Goal: Navigation & Orientation: Find specific page/section

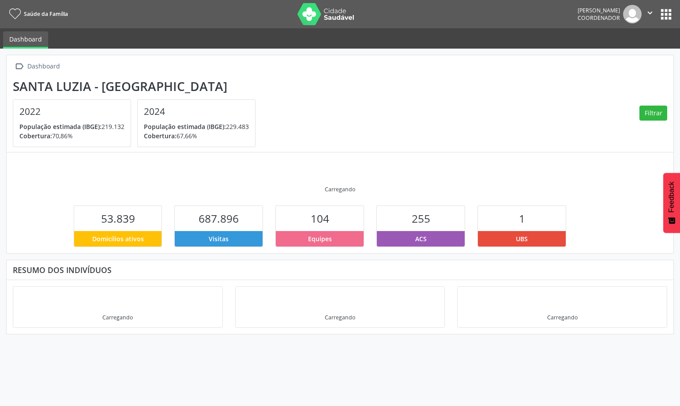
click at [670, 15] on button "apps" at bounding box center [666, 14] width 15 height 15
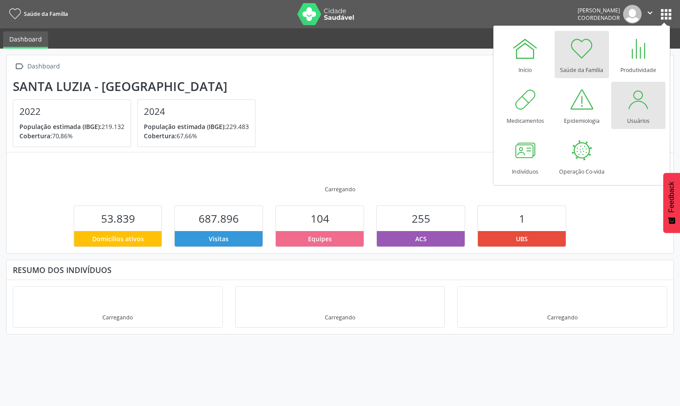
click at [632, 99] on div at bounding box center [638, 99] width 26 height 26
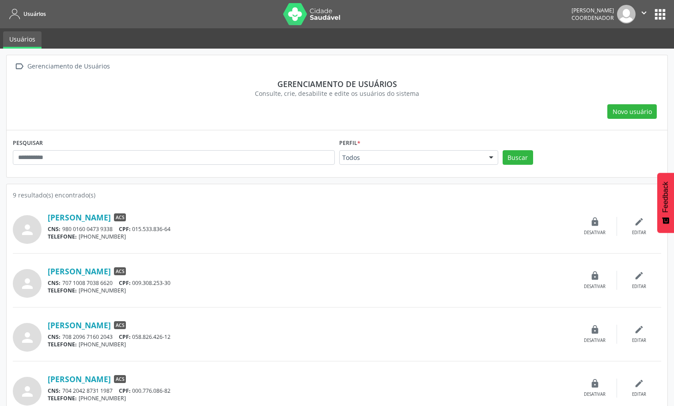
click at [21, 39] on link "Usuários" at bounding box center [22, 39] width 38 height 17
click at [664, 12] on button "apps" at bounding box center [659, 14] width 15 height 15
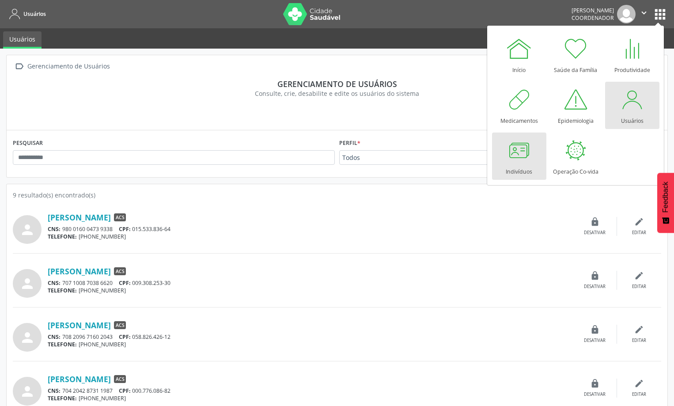
click at [526, 151] on div at bounding box center [519, 150] width 26 height 26
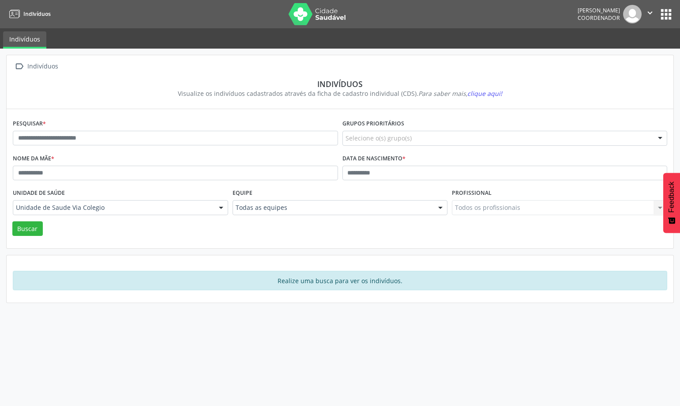
click at [26, 12] on span "Indivíduos" at bounding box center [36, 14] width 27 height 8
click at [25, 15] on span "Indivíduos" at bounding box center [36, 14] width 27 height 8
click at [18, 38] on link "Indivíduos" at bounding box center [24, 39] width 43 height 17
click at [19, 39] on link "Indivíduos" at bounding box center [24, 39] width 43 height 17
click at [669, 19] on button "apps" at bounding box center [666, 14] width 15 height 15
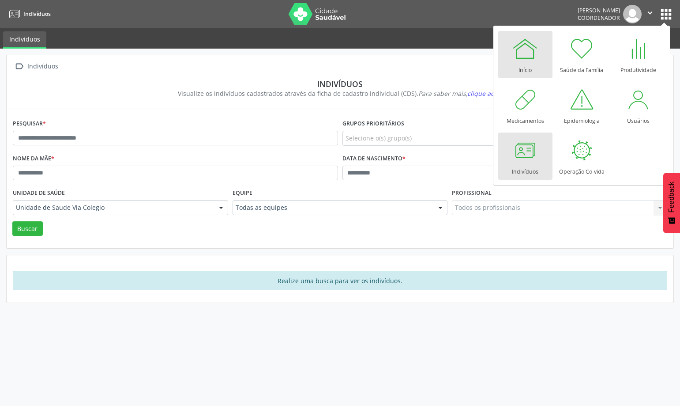
click at [519, 59] on div at bounding box center [525, 48] width 26 height 26
